Goal: Information Seeking & Learning: Learn about a topic

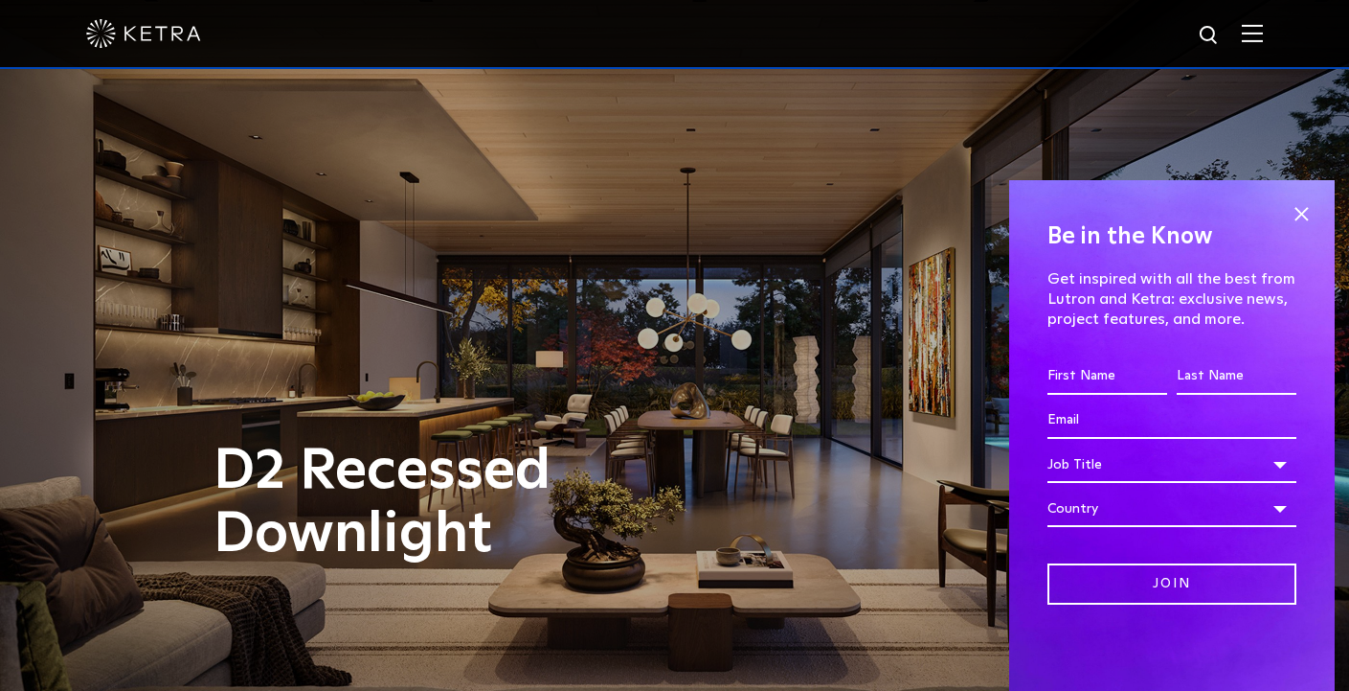
click at [1263, 26] on img at bounding box center [1252, 33] width 21 height 18
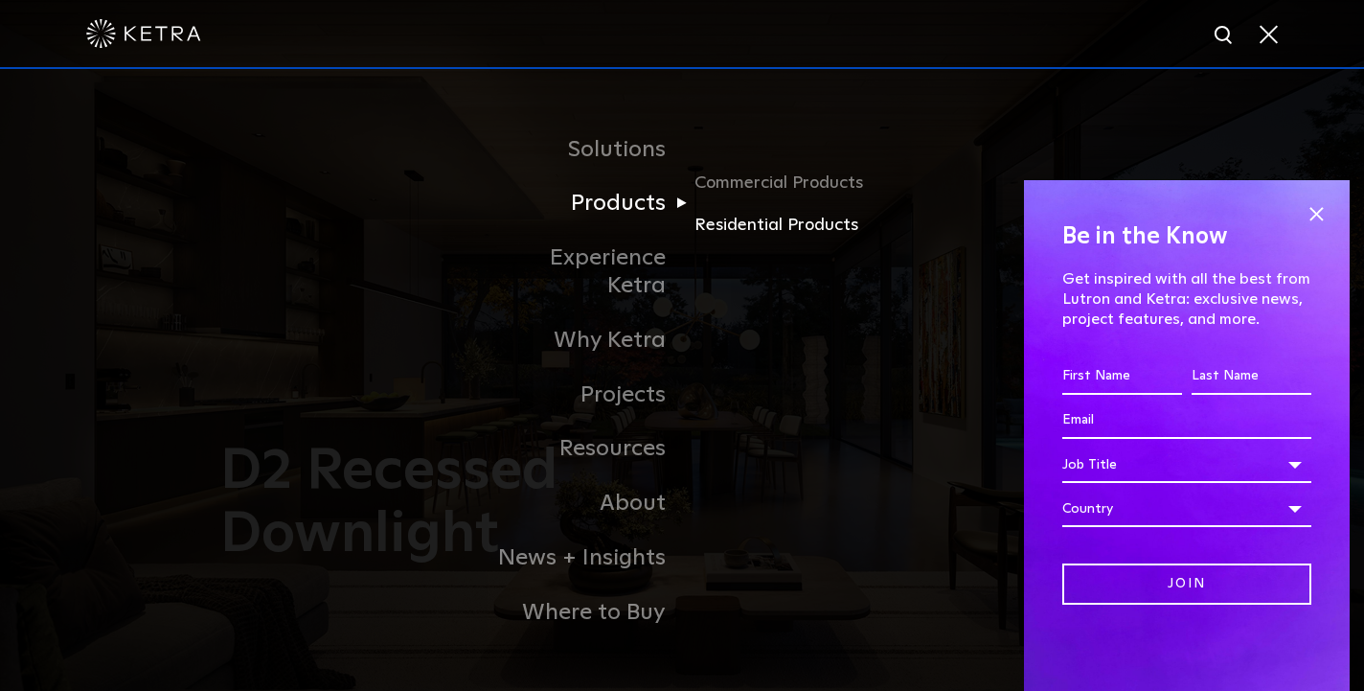
click at [738, 238] on link "Residential Products" at bounding box center [786, 225] width 184 height 28
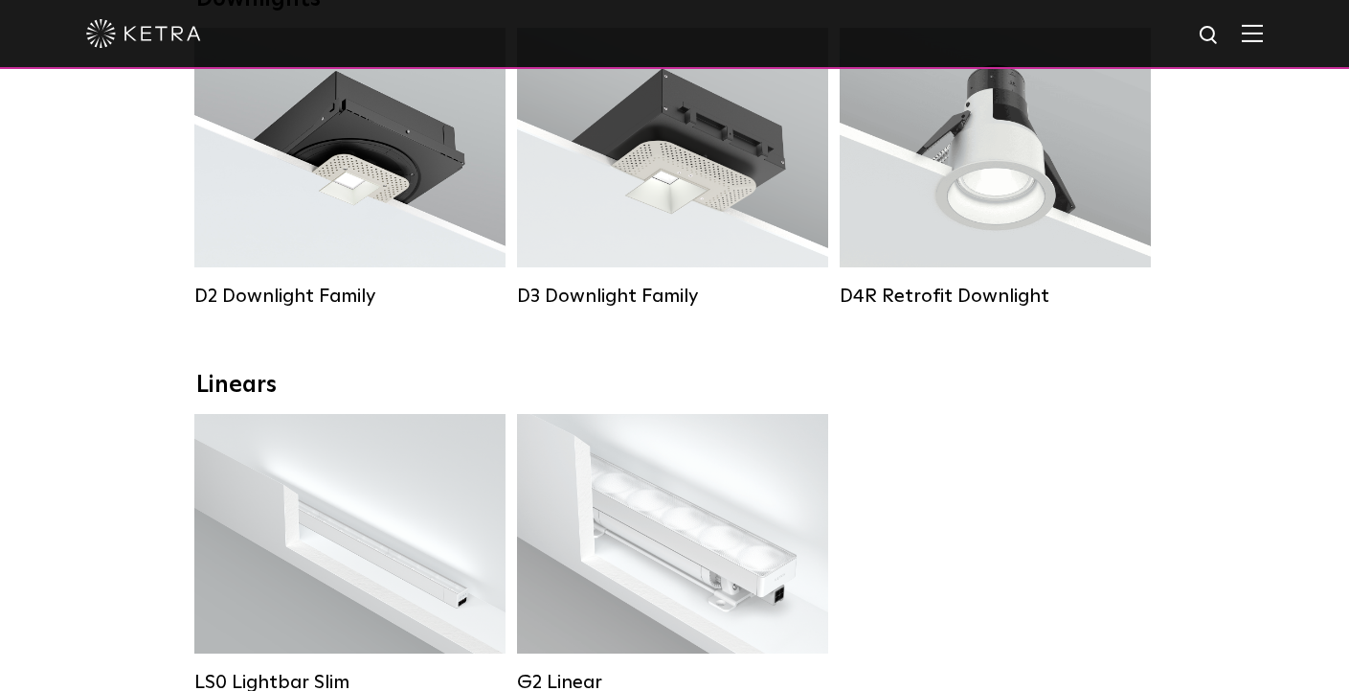
scroll to position [329, 0]
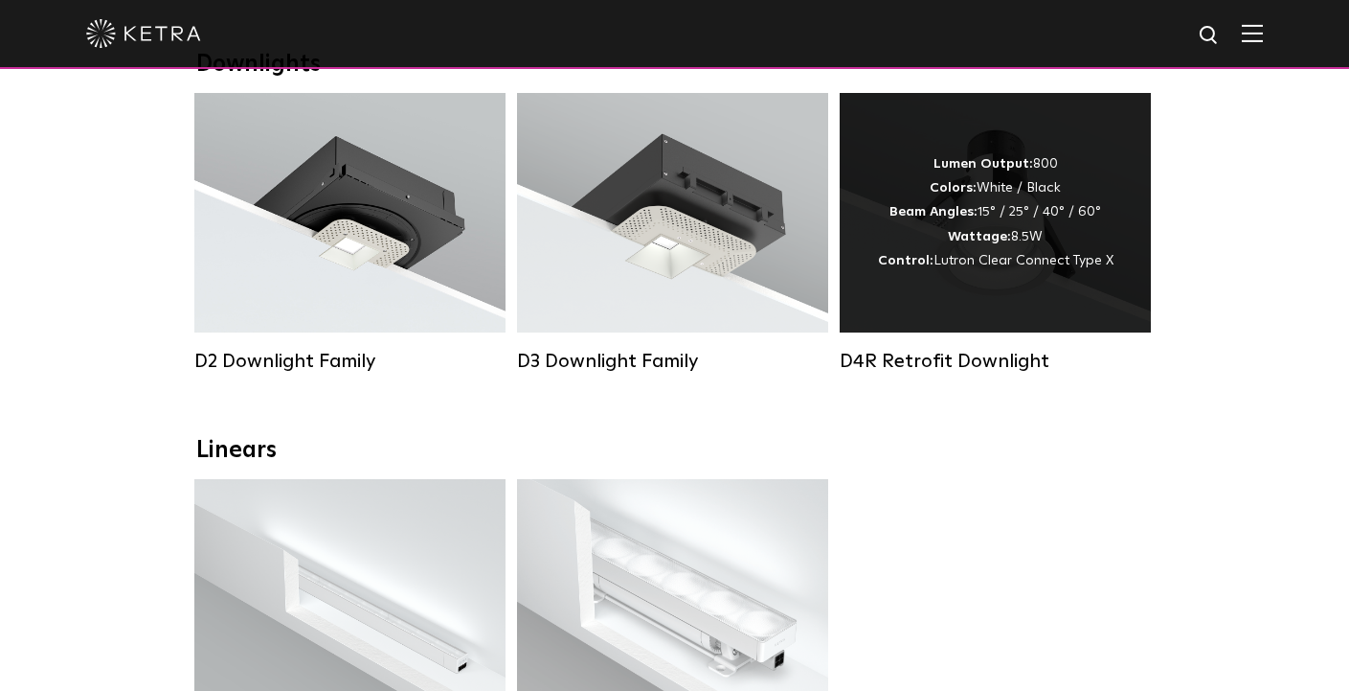
click at [957, 241] on strong "Wattage:" at bounding box center [979, 236] width 63 height 13
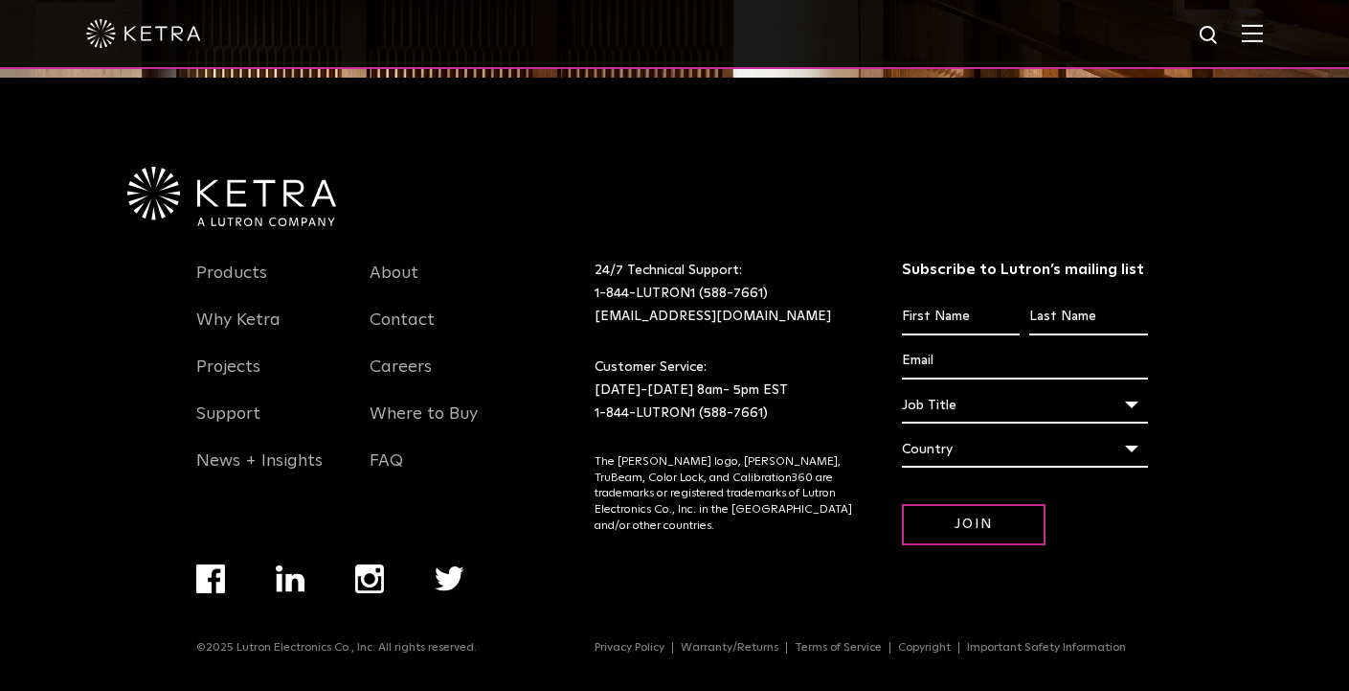
scroll to position [1663, 0]
